Goal: Book appointment/travel/reservation

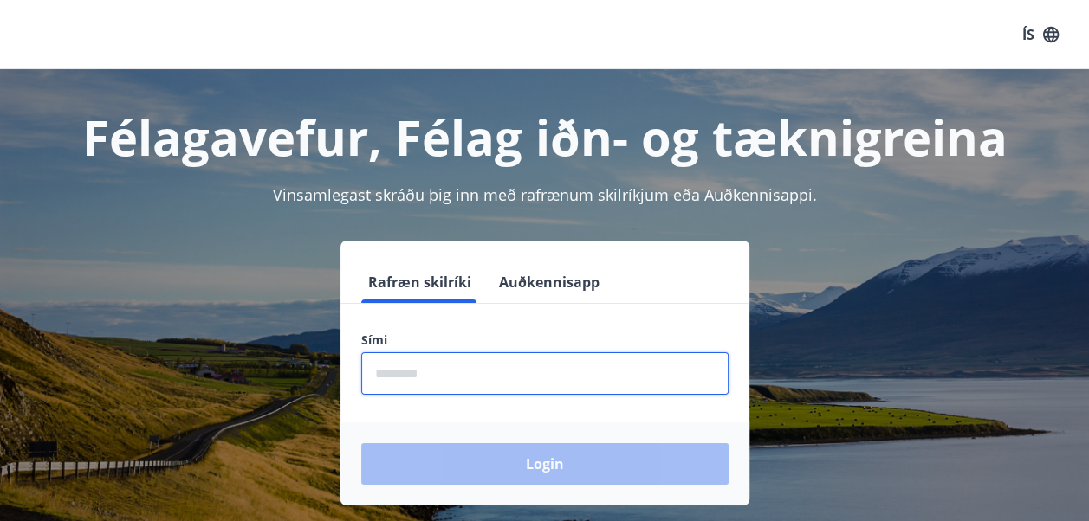
click at [554, 378] on input "phone" at bounding box center [544, 373] width 367 height 42
type input "********"
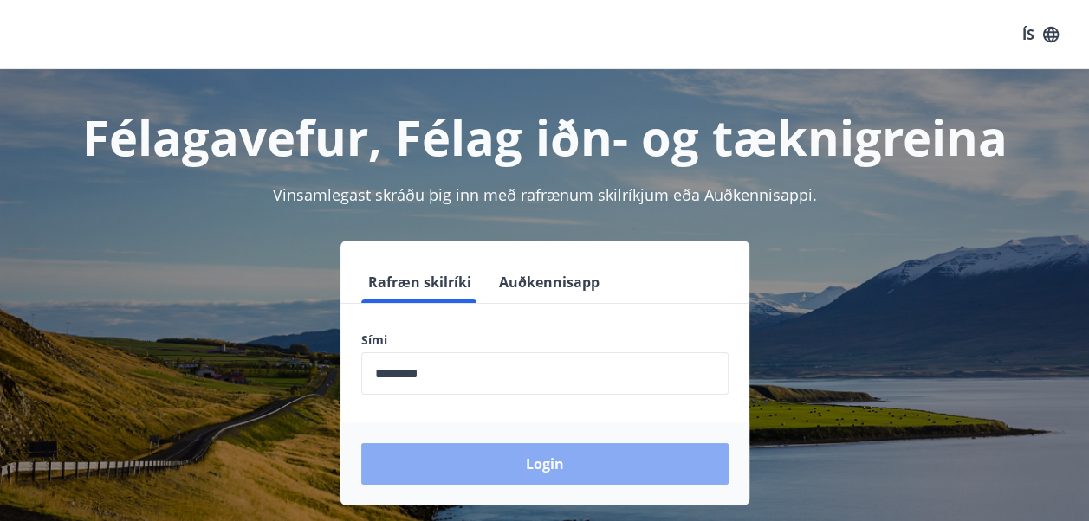
click at [517, 462] on button "Login" at bounding box center [544, 464] width 367 height 42
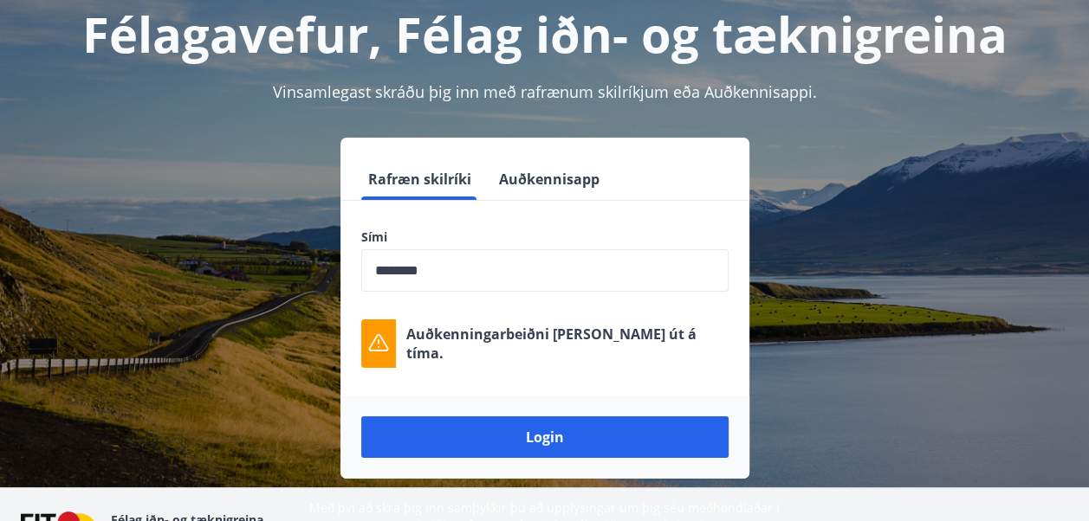
scroll to position [104, 0]
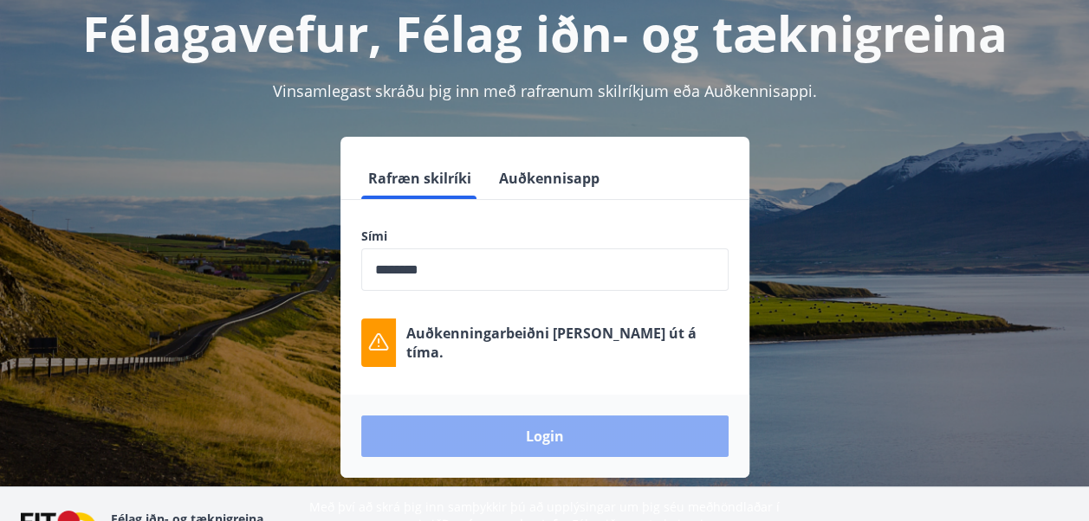
click at [672, 438] on button "Login" at bounding box center [544, 437] width 367 height 42
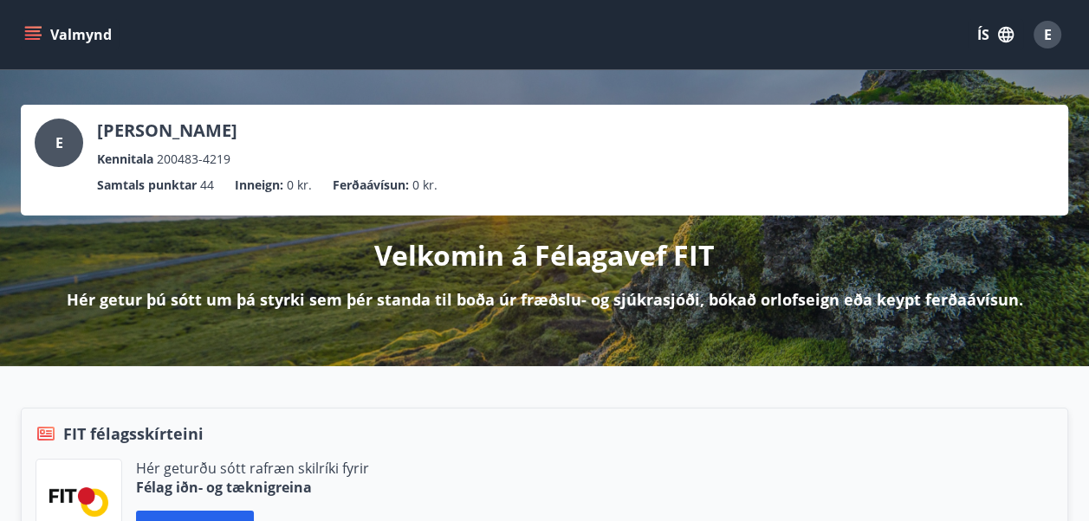
click at [33, 29] on icon "menu" at bounding box center [32, 34] width 17 height 17
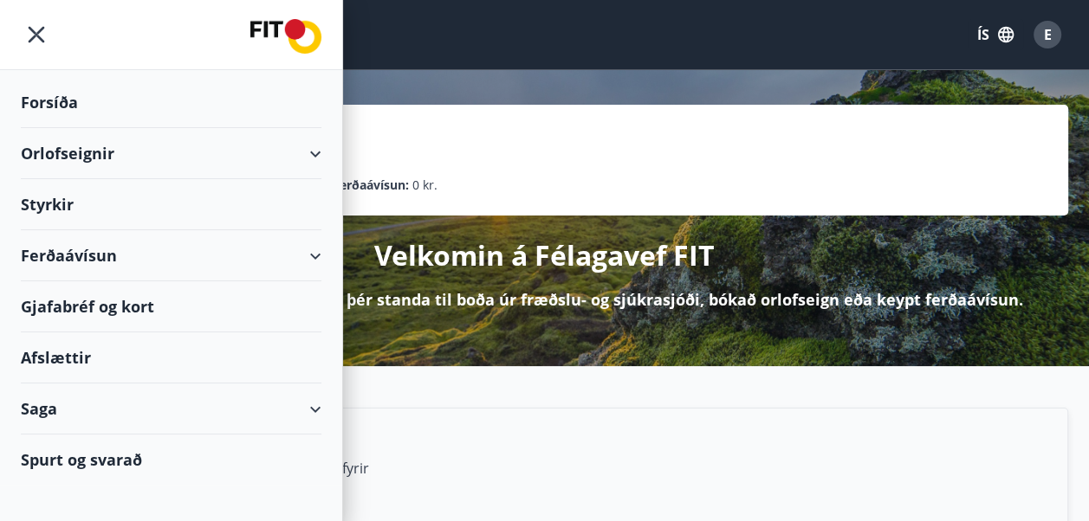
click at [103, 161] on div "Orlofseignir" at bounding box center [171, 153] width 301 height 51
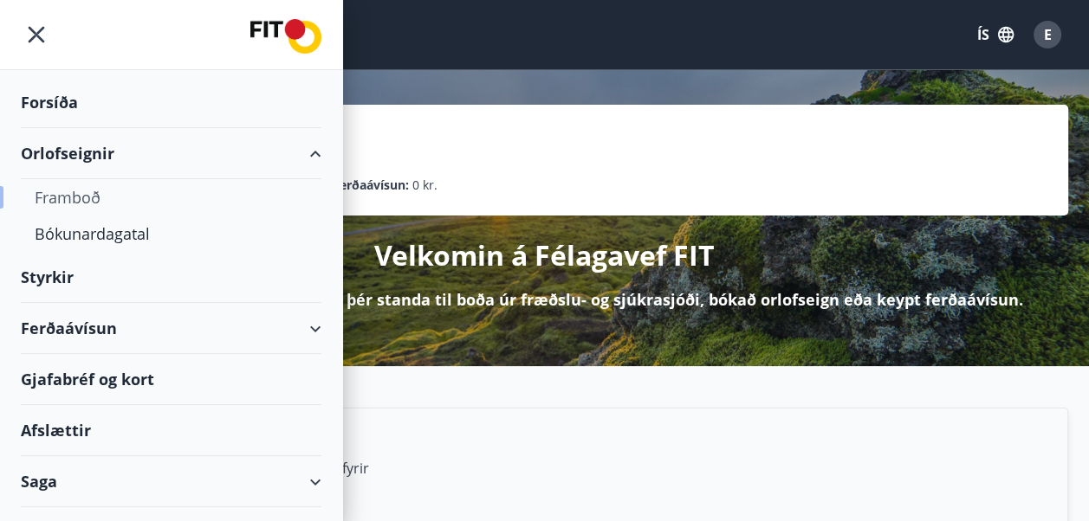
click at [108, 190] on div "Framboð" at bounding box center [171, 197] width 273 height 36
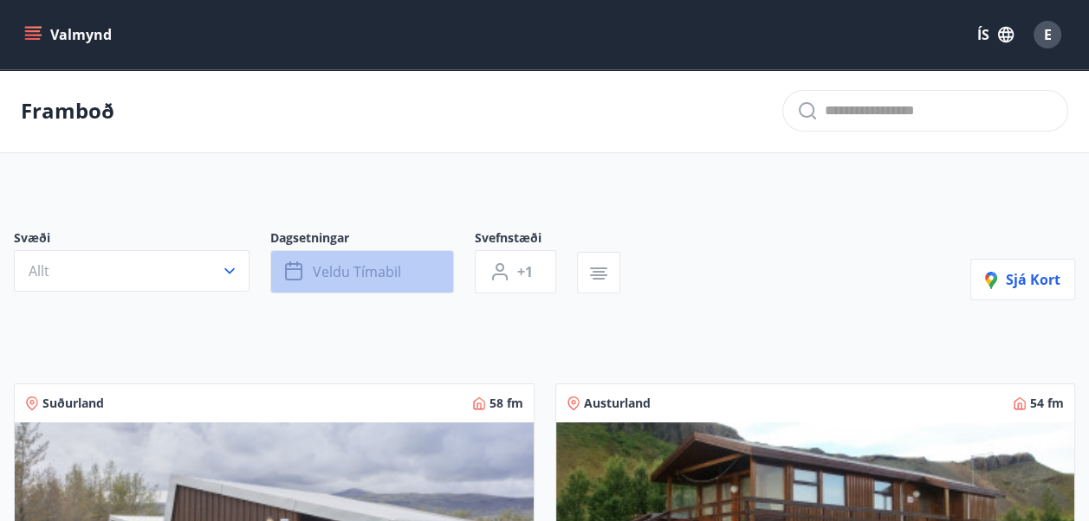
click at [352, 281] on button "Veldu tímabil" at bounding box center [362, 271] width 184 height 43
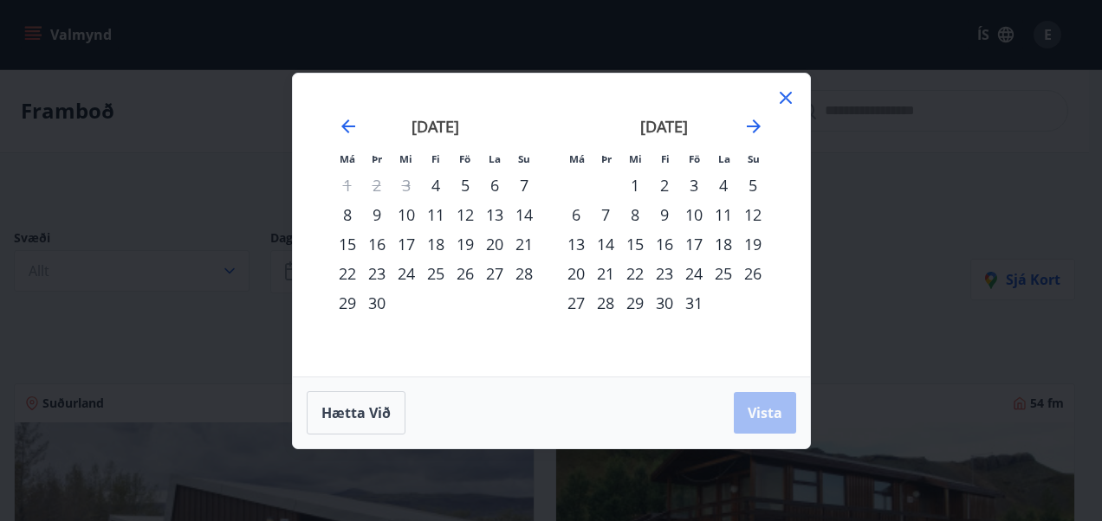
click at [780, 97] on icon at bounding box center [785, 97] width 21 height 21
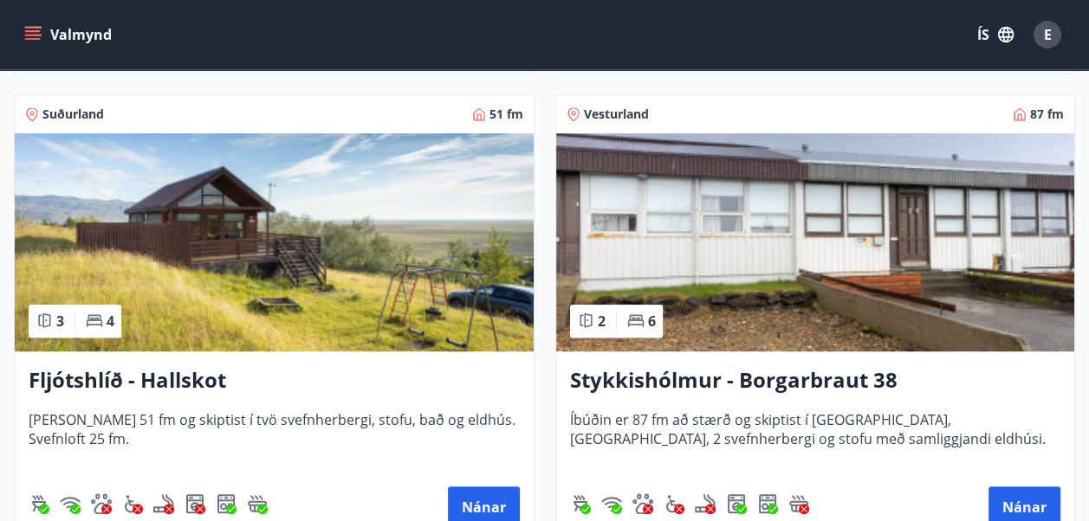
scroll to position [762, 0]
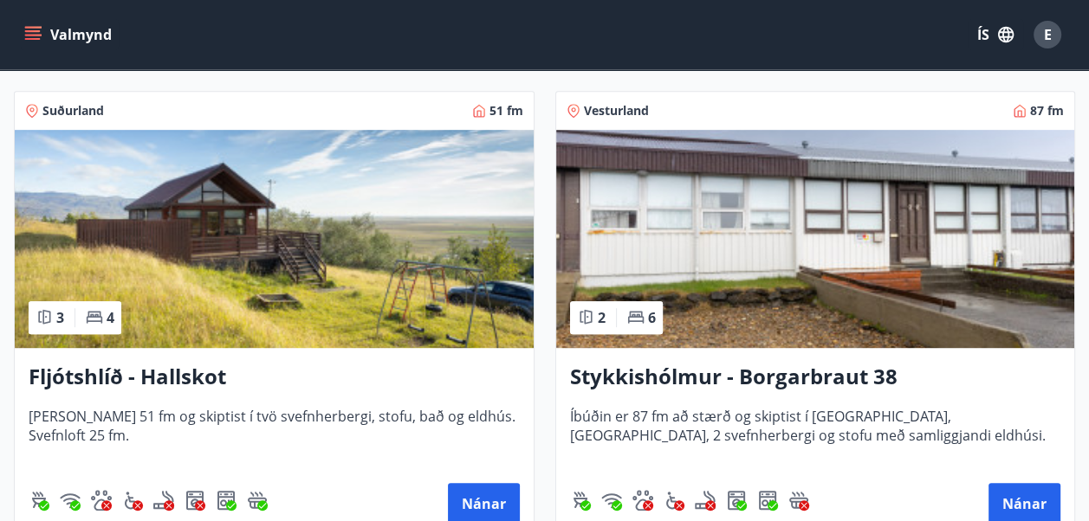
click at [225, 299] on img at bounding box center [274, 239] width 519 height 218
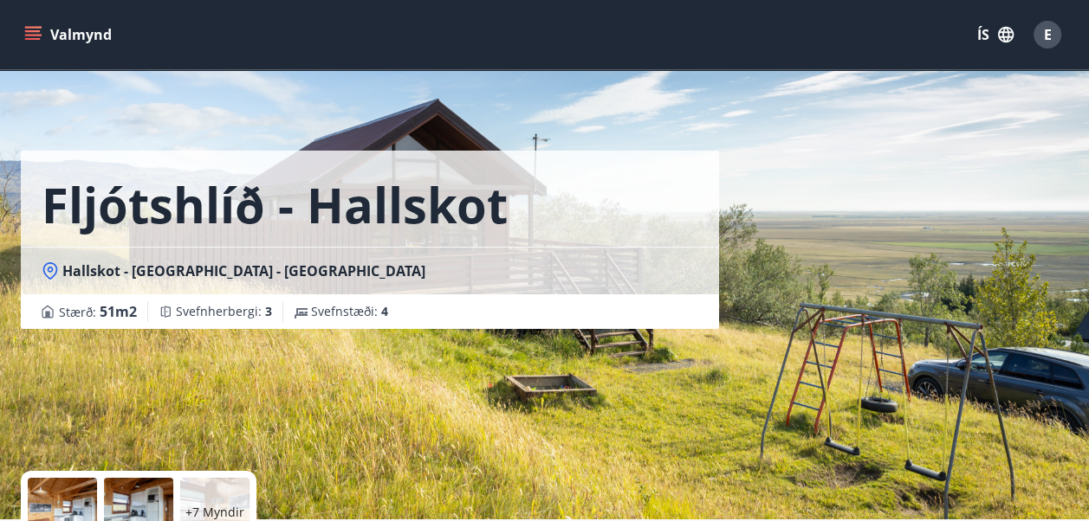
click at [256, 392] on div "Fljótshlíð - Hallskot Hallskot - [GEOGRAPHIC_DATA] - [GEOGRAPHIC_DATA] : 51 m2 …" at bounding box center [370, 260] width 698 height 520
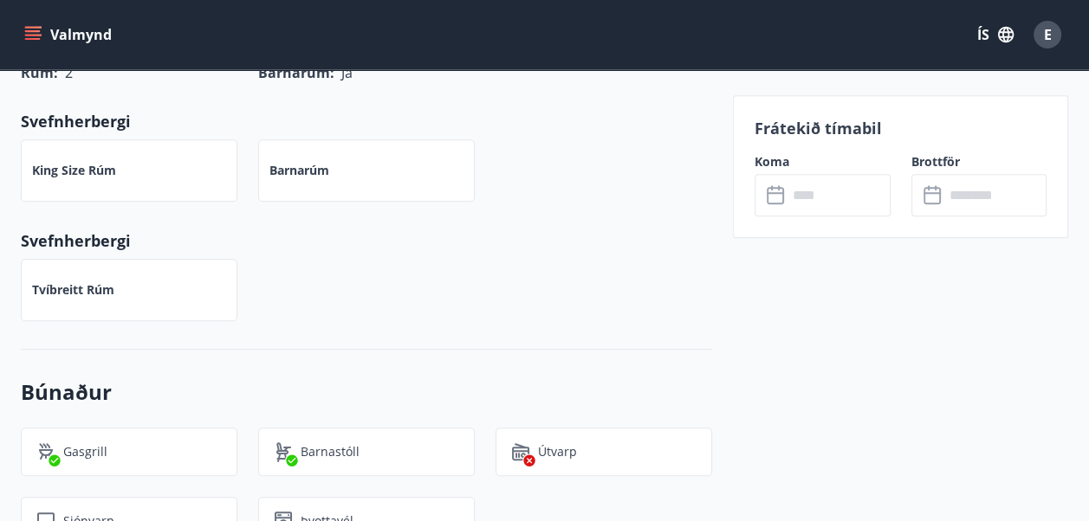
scroll to position [797, 0]
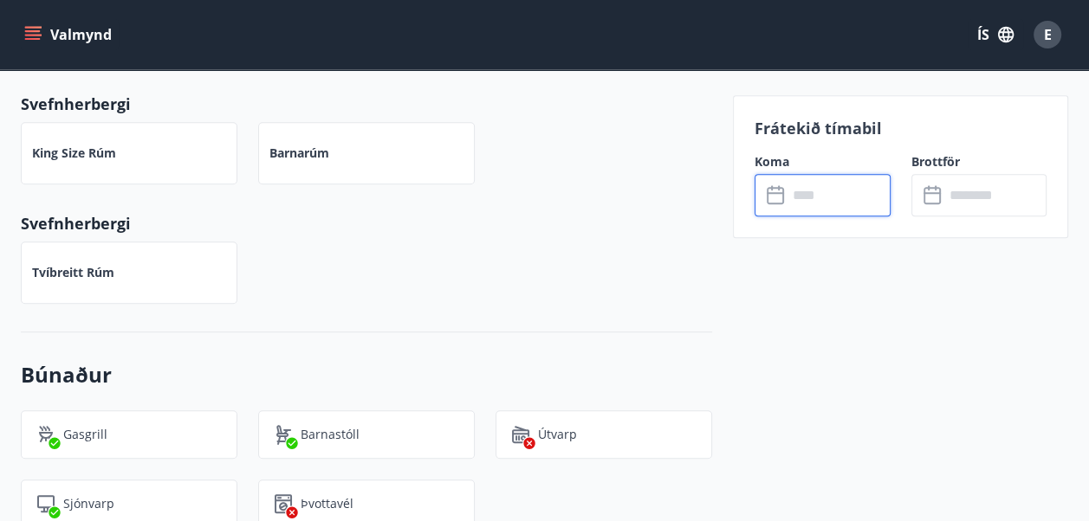
click at [807, 201] on input "text" at bounding box center [838, 195] width 103 height 42
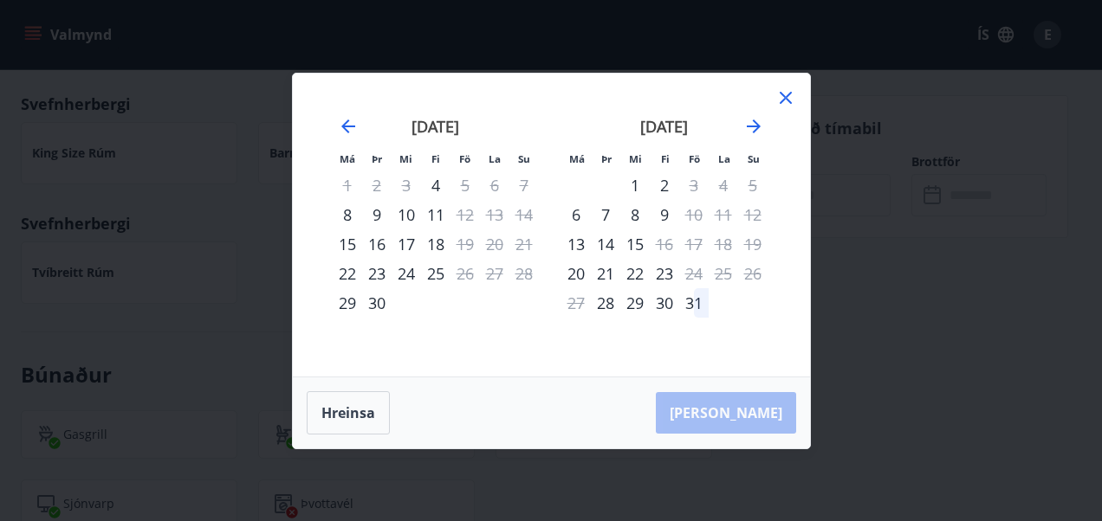
click at [383, 223] on div "9" at bounding box center [376, 214] width 29 height 29
click at [375, 218] on div "9" at bounding box center [376, 214] width 29 height 29
click at [412, 217] on div "10" at bounding box center [405, 214] width 29 height 29
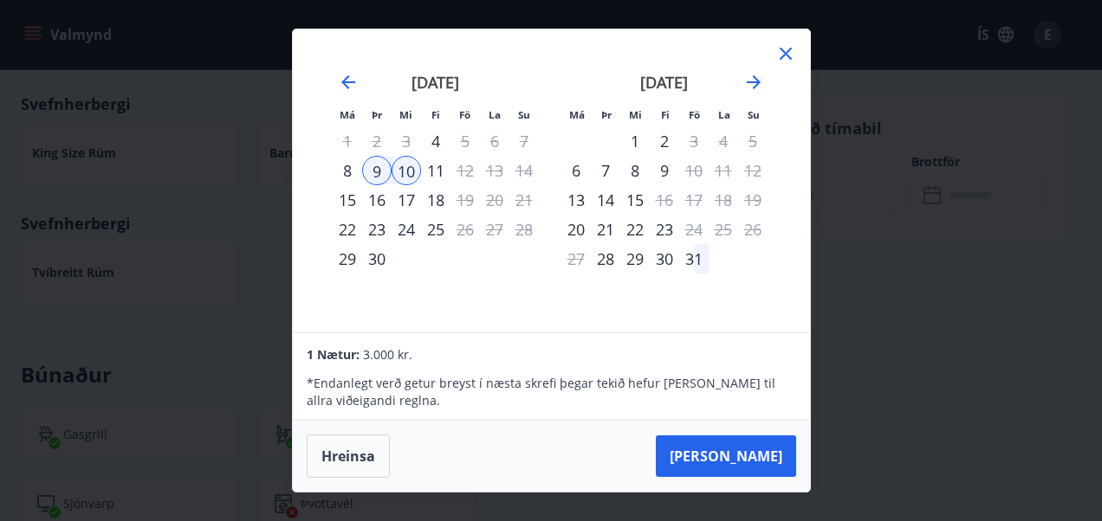
click at [438, 175] on div "11" at bounding box center [435, 170] width 29 height 29
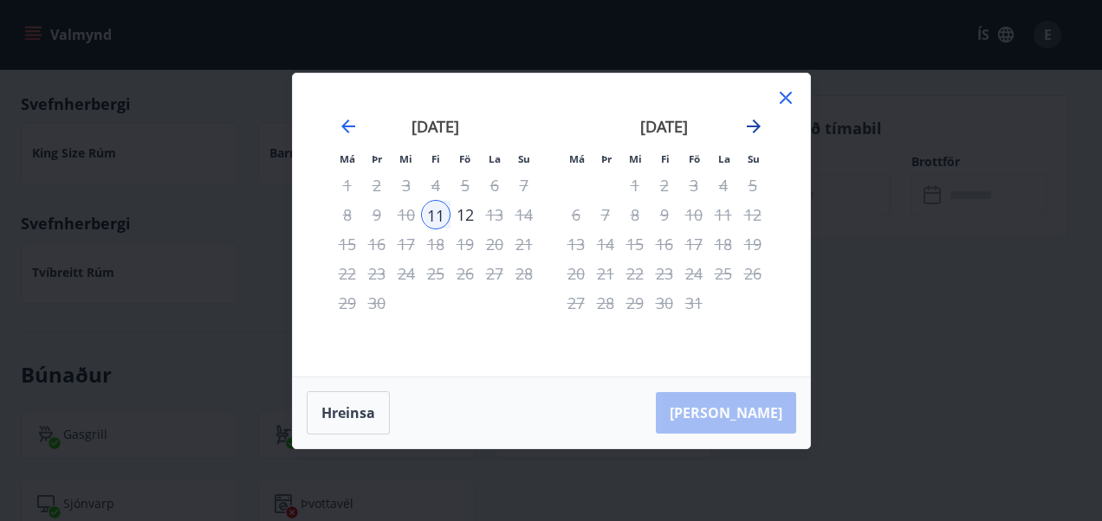
click at [760, 123] on icon "Move forward to switch to the next month." at bounding box center [753, 126] width 21 height 21
click at [781, 100] on icon at bounding box center [785, 97] width 21 height 21
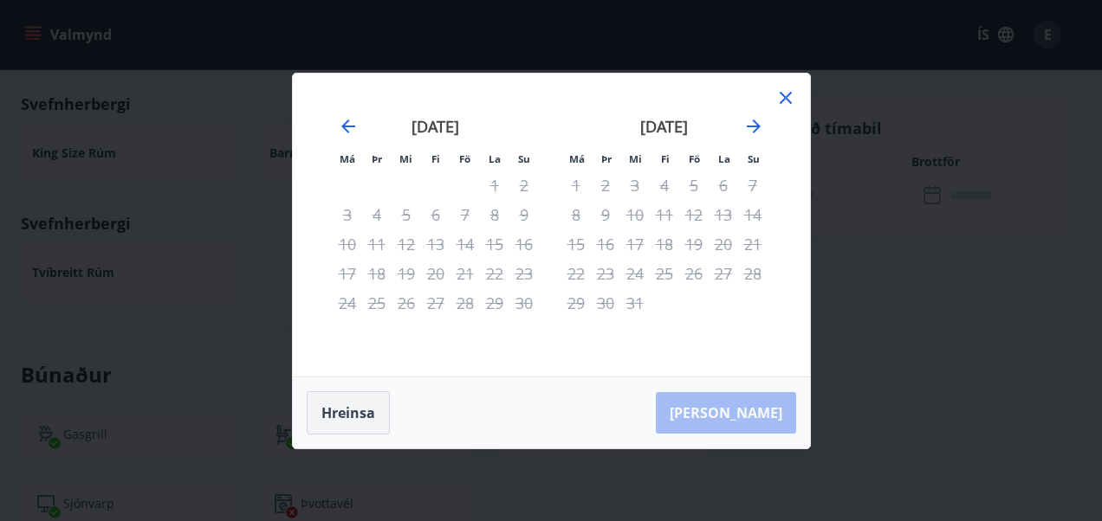
click at [333, 415] on div "[PERSON_NAME]" at bounding box center [551, 413] width 517 height 71
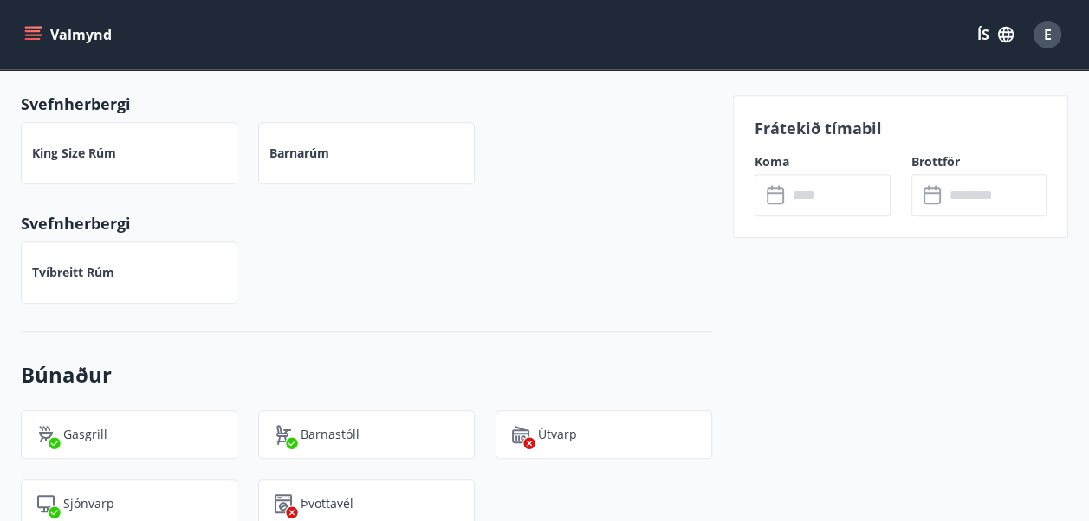
click at [359, 411] on div "Barnastóll" at bounding box center [366, 435] width 217 height 49
click at [815, 201] on input "text" at bounding box center [838, 195] width 103 height 42
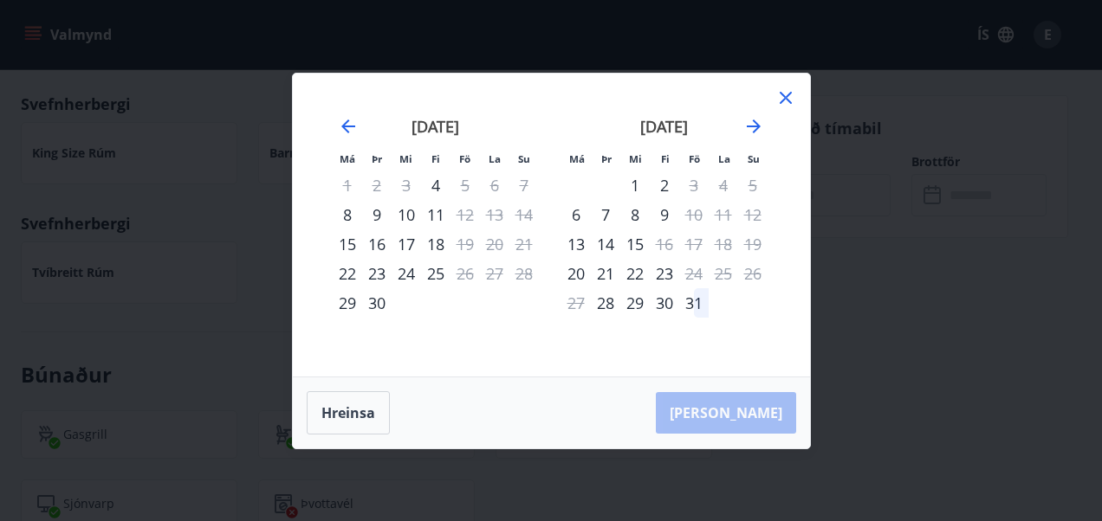
click at [374, 208] on div "9" at bounding box center [376, 214] width 29 height 29
click at [747, 409] on div "[PERSON_NAME]" at bounding box center [551, 413] width 517 height 71
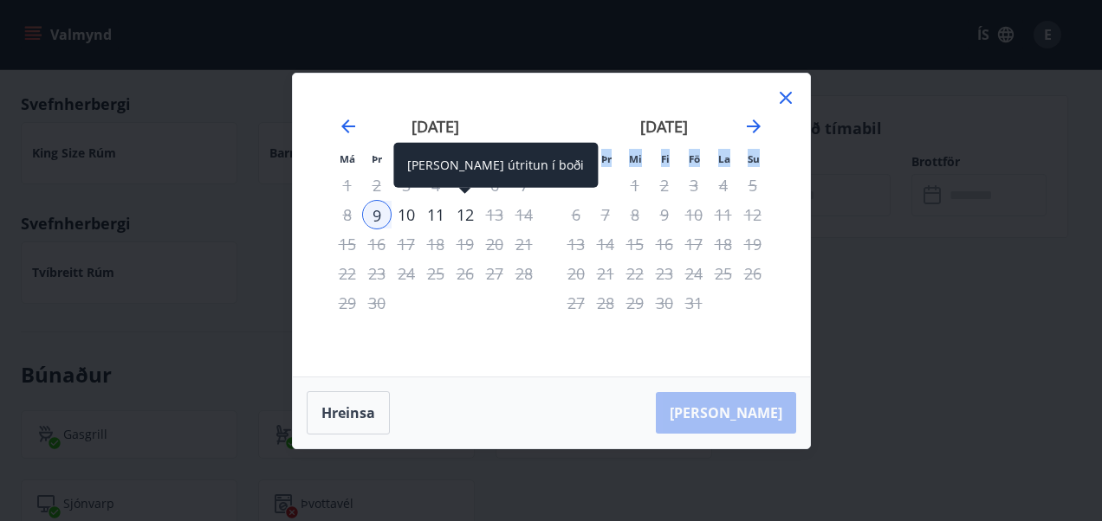
click at [468, 215] on div "12" at bounding box center [464, 214] width 29 height 29
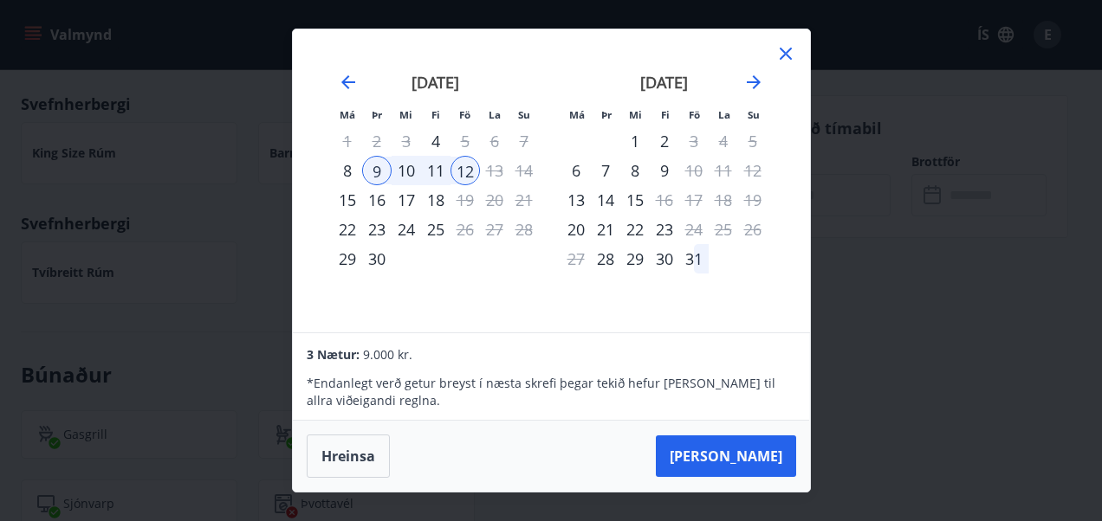
click at [883, 383] on div "Má Þr Mi Fi Fö La Su Má Þr Mi Fi Fö La Su [DATE] 1 2 3 4 5 6 7 8 9 10 11 12 13 …" at bounding box center [551, 260] width 1102 height 521
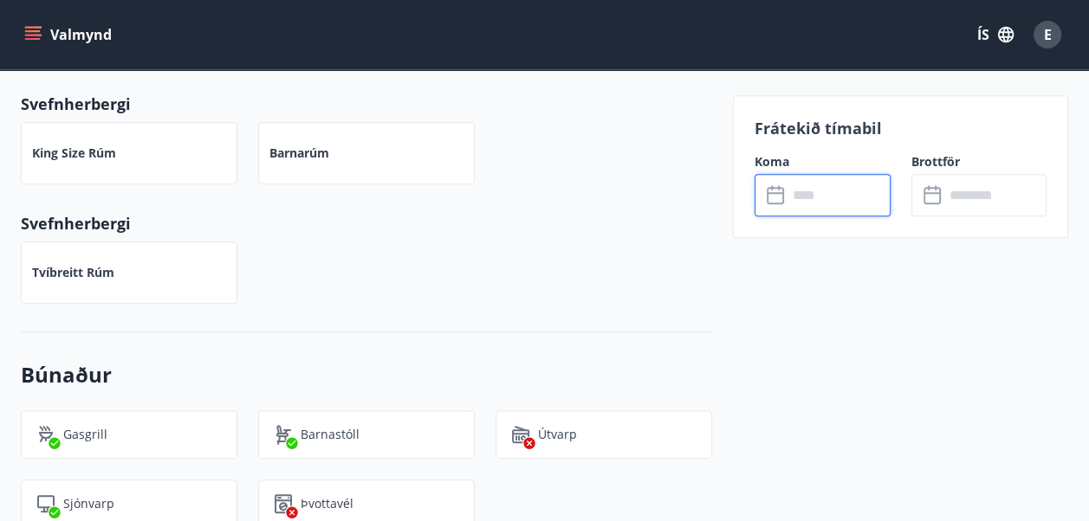
scroll to position [883, 0]
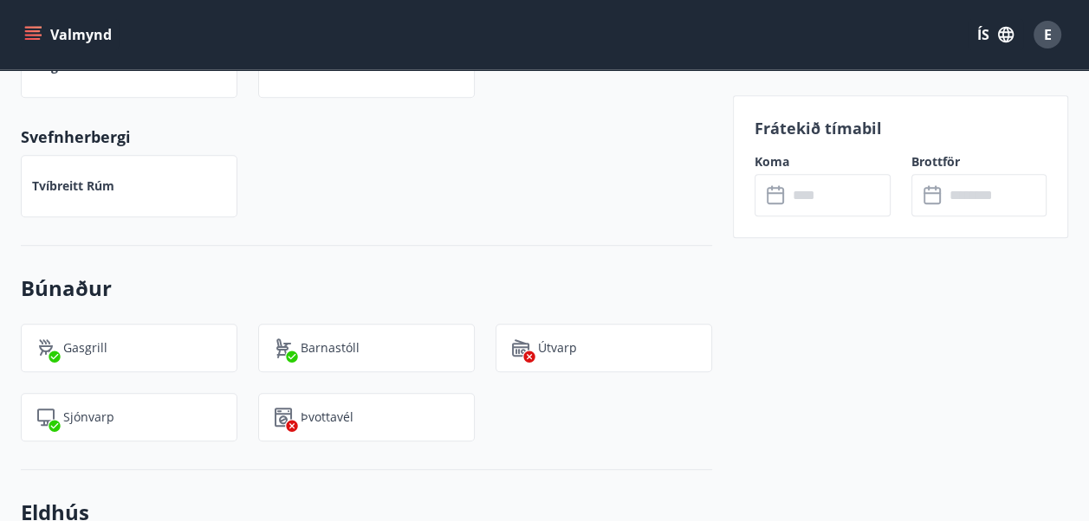
drag, startPoint x: 1101, startPoint y: 232, endPoint x: 728, endPoint y: 129, distance: 387.3
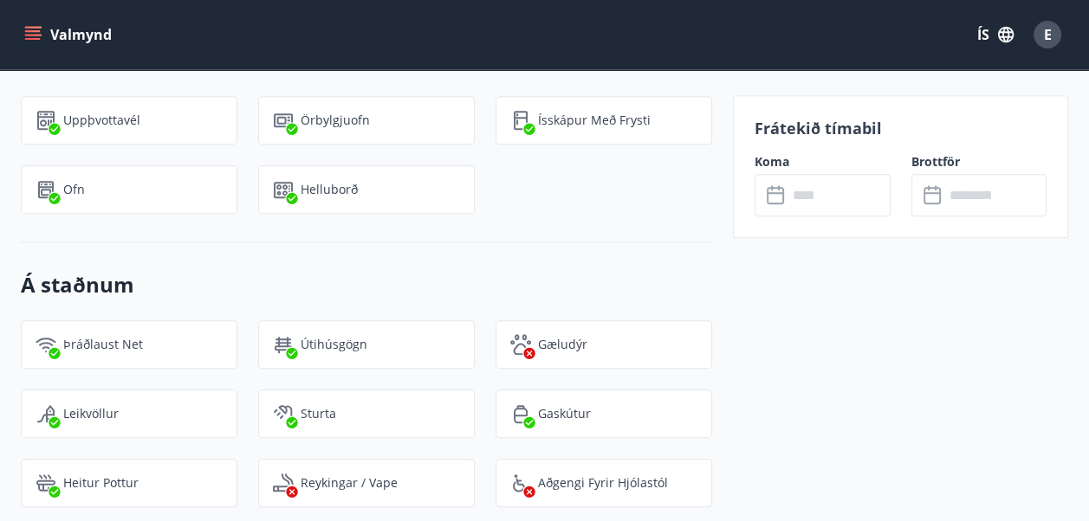
scroll to position [1409, 0]
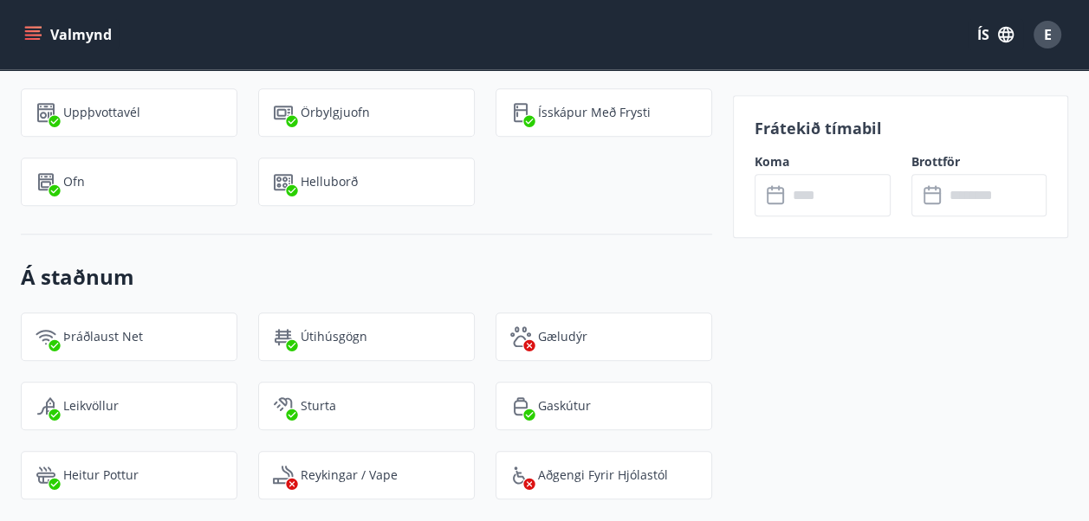
click at [1072, 56] on div "Valmynd ÍS E" at bounding box center [544, 34] width 1089 height 69
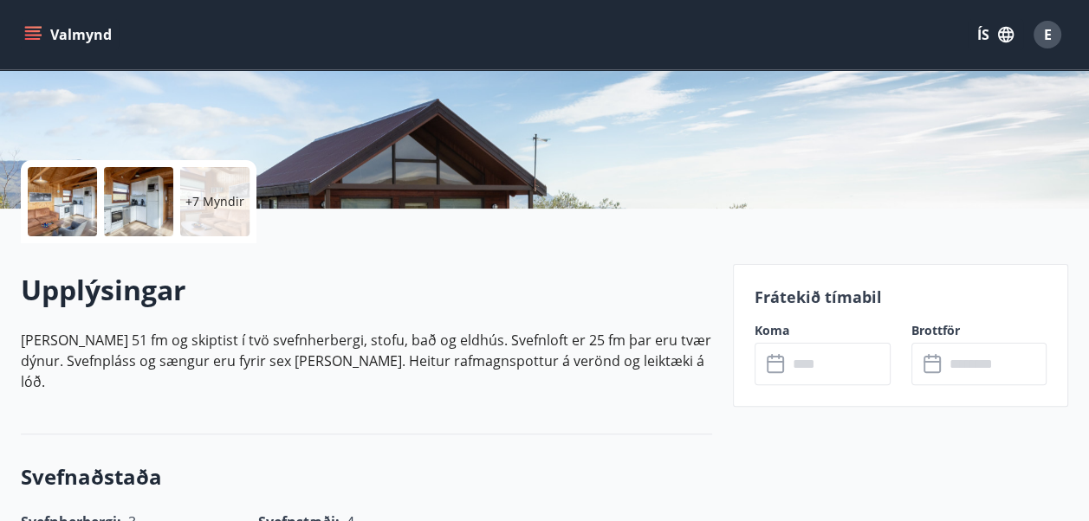
scroll to position [312, 0]
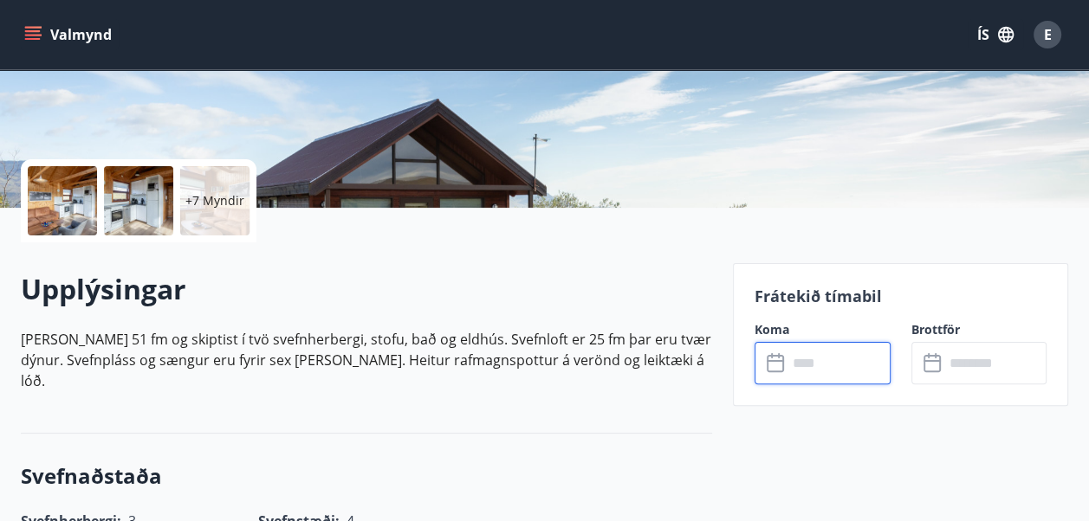
click at [788, 355] on input "text" at bounding box center [838, 363] width 103 height 42
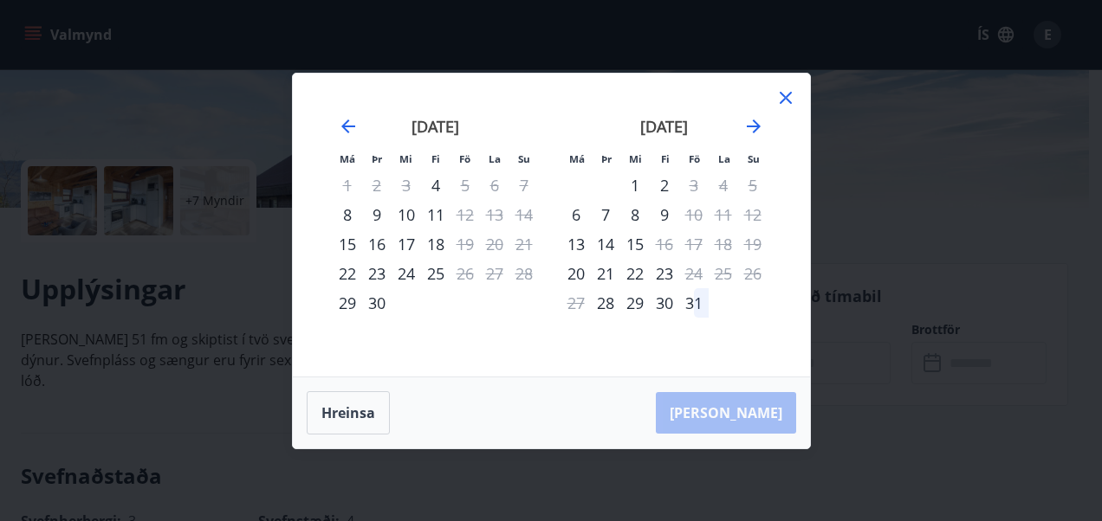
click at [378, 211] on div "9" at bounding box center [376, 214] width 29 height 29
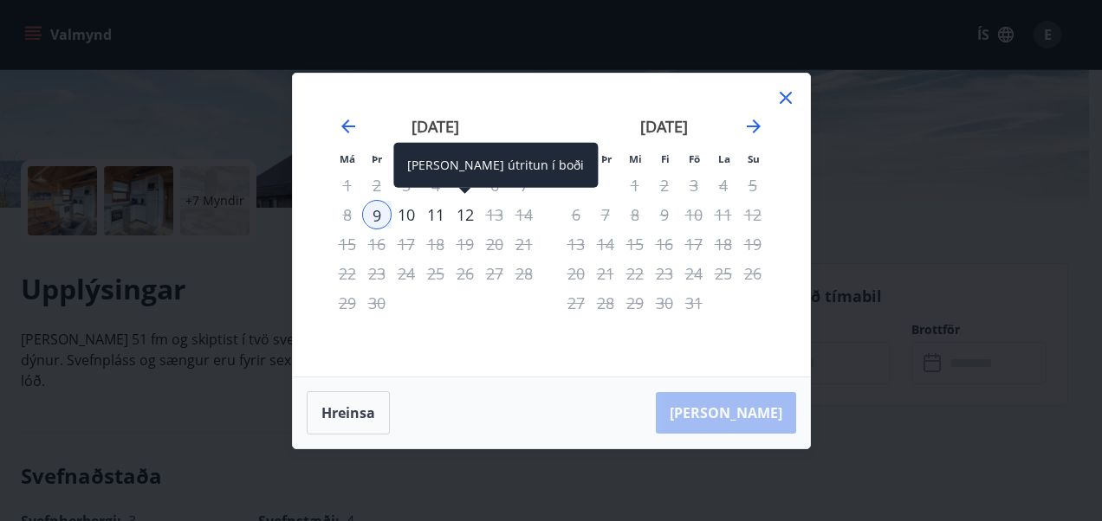
click at [472, 218] on div "12" at bounding box center [464, 214] width 29 height 29
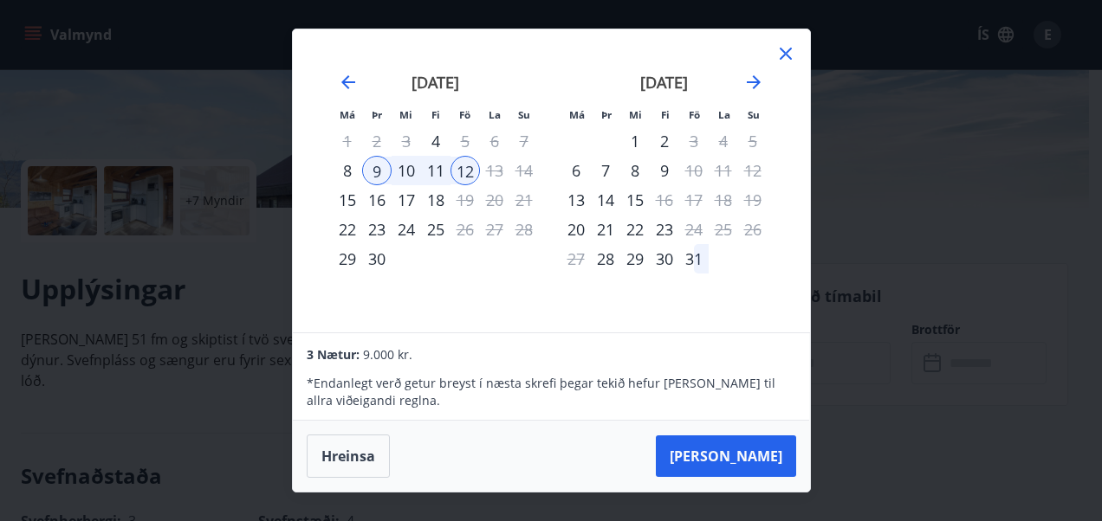
click at [229, 75] on div "Má Þr Mi Fi Fö La Su Má Þr Mi Fi Fö La Su [DATE] 1 2 3 4 5 6 7 8 9 10 11 12 13 …" at bounding box center [551, 260] width 1102 height 521
